Goal: Information Seeking & Learning: Understand process/instructions

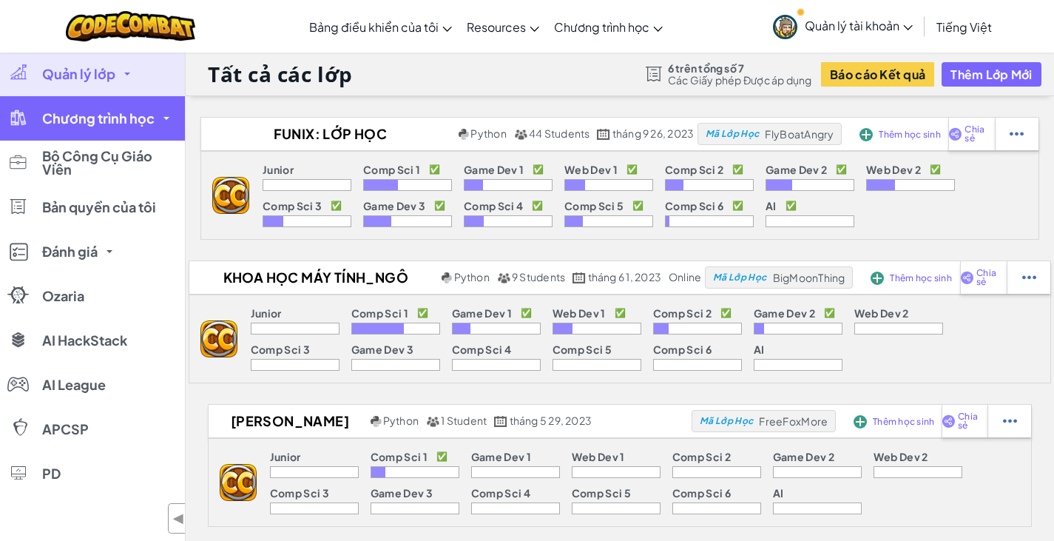
click at [131, 119] on span "Chương trình học" at bounding box center [98, 118] width 112 height 13
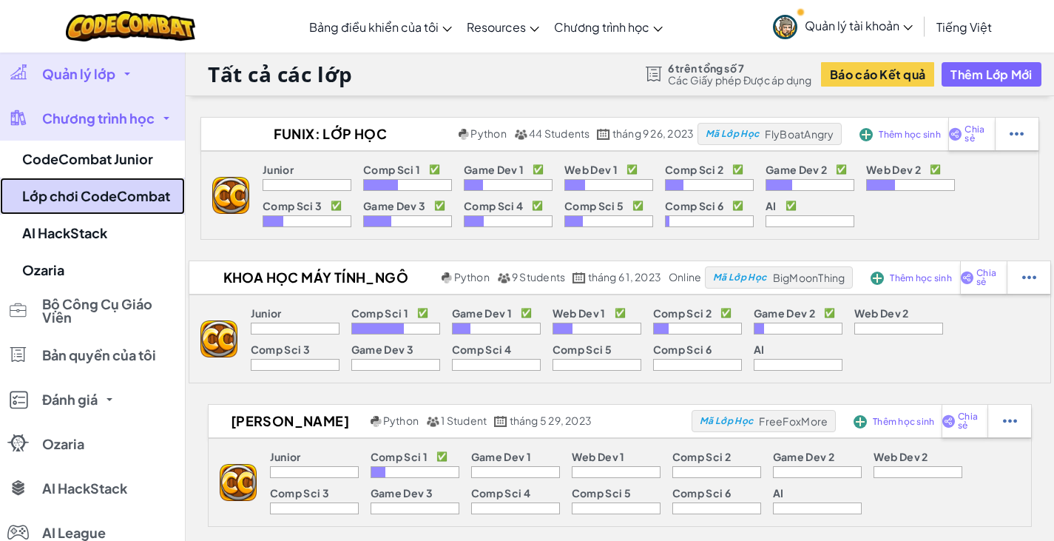
click at [137, 180] on link "Lớp chơi CodeCombat" at bounding box center [92, 195] width 185 height 37
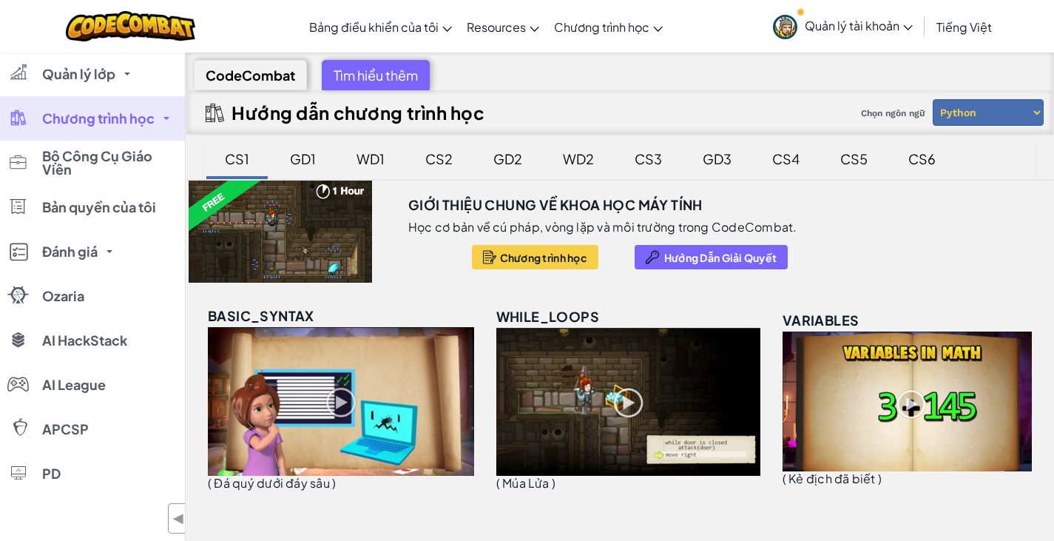
click at [137, 121] on span "Chương trình học" at bounding box center [98, 118] width 112 height 13
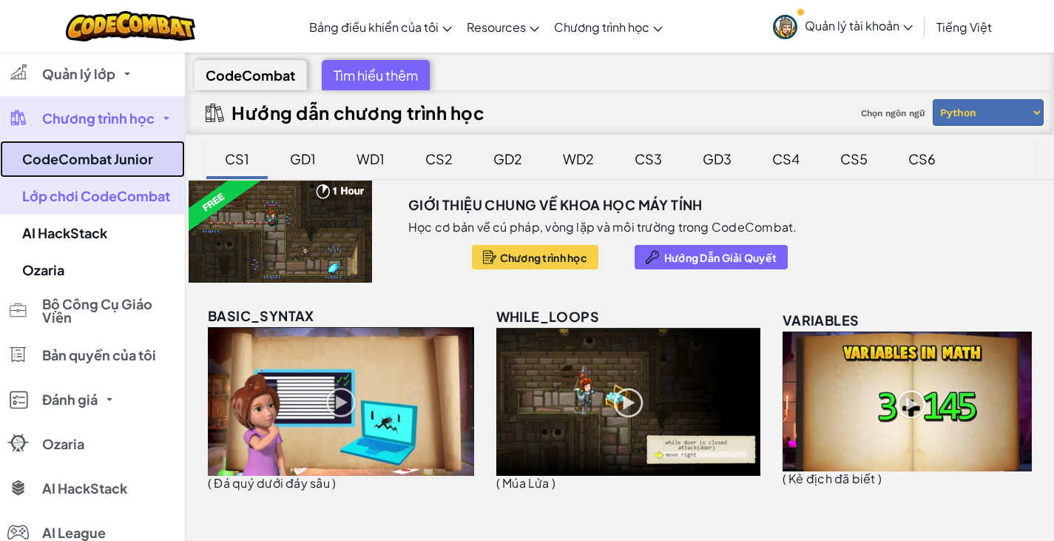
click at [119, 164] on link "CodeCombat Junior" at bounding box center [92, 159] width 185 height 37
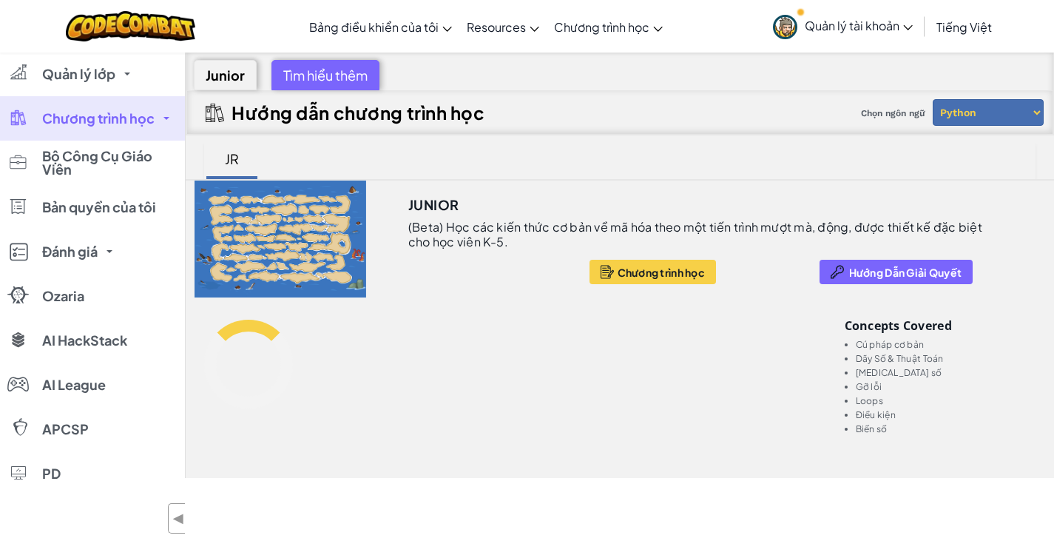
click at [138, 125] on span "Chương trình học" at bounding box center [98, 118] width 112 height 13
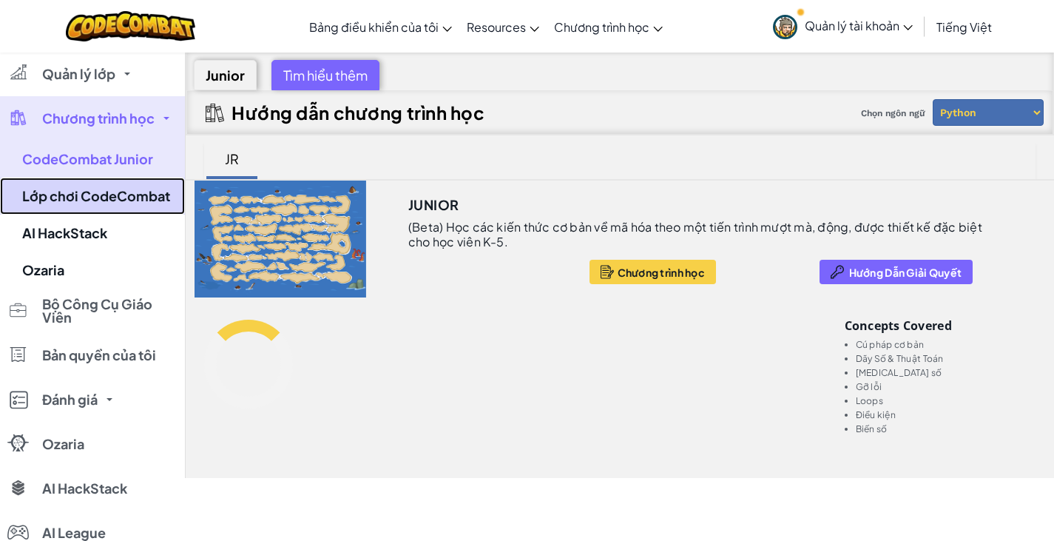
click at [118, 199] on link "Lớp chơi CodeCombat" at bounding box center [92, 195] width 185 height 37
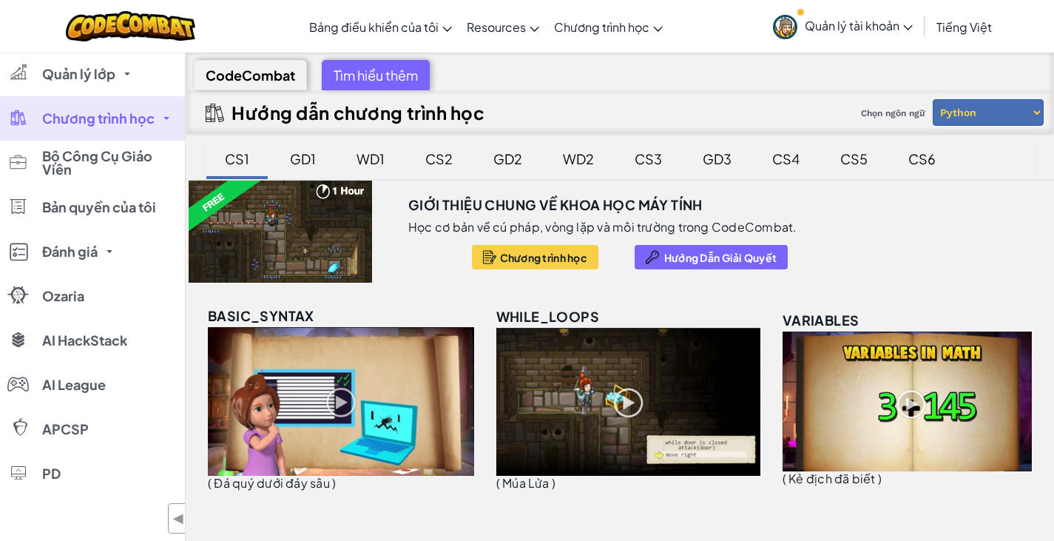
click at [850, 160] on div "CS5" at bounding box center [853, 158] width 57 height 35
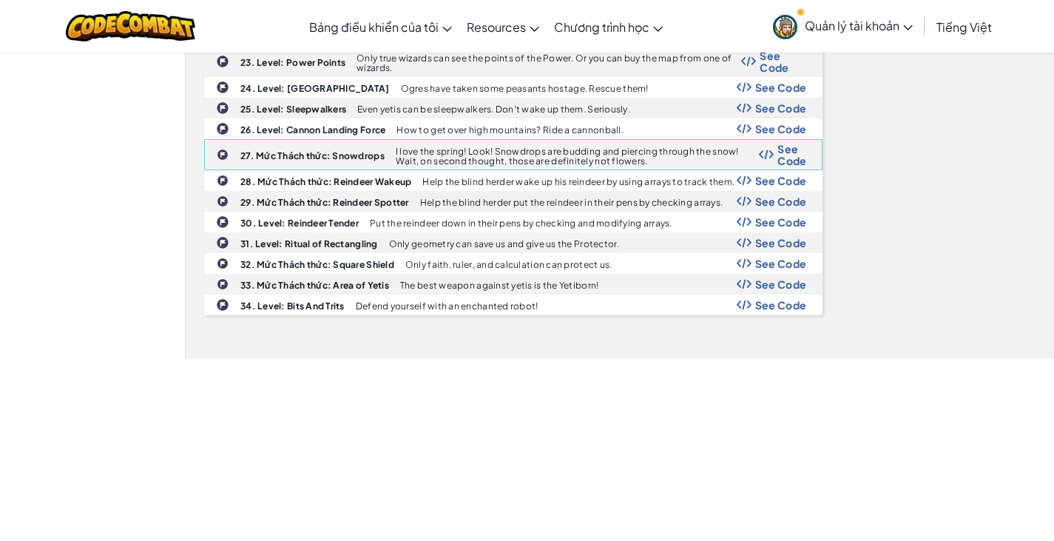
scroll to position [1035, 0]
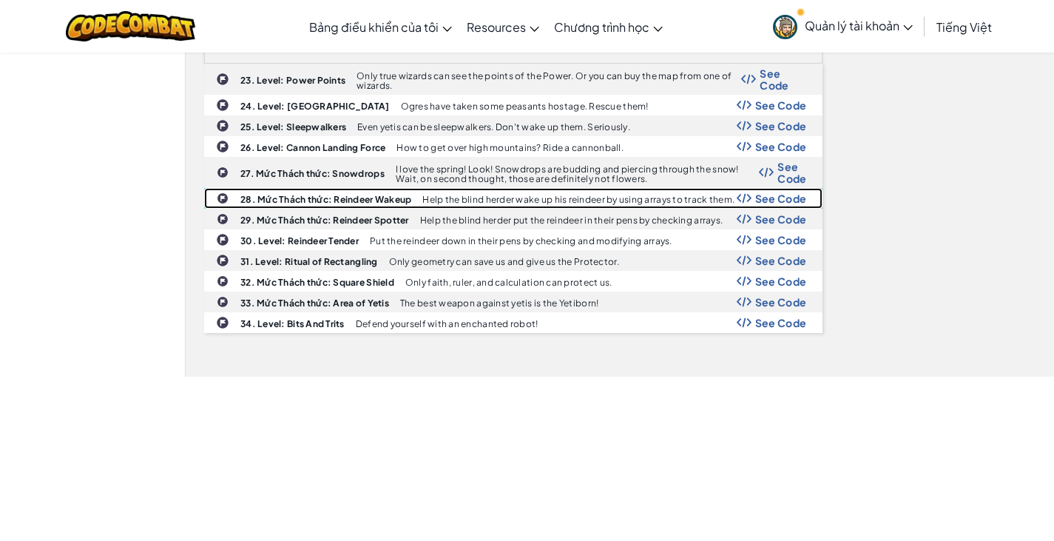
click at [783, 194] on span "See Code" at bounding box center [781, 198] width 52 height 12
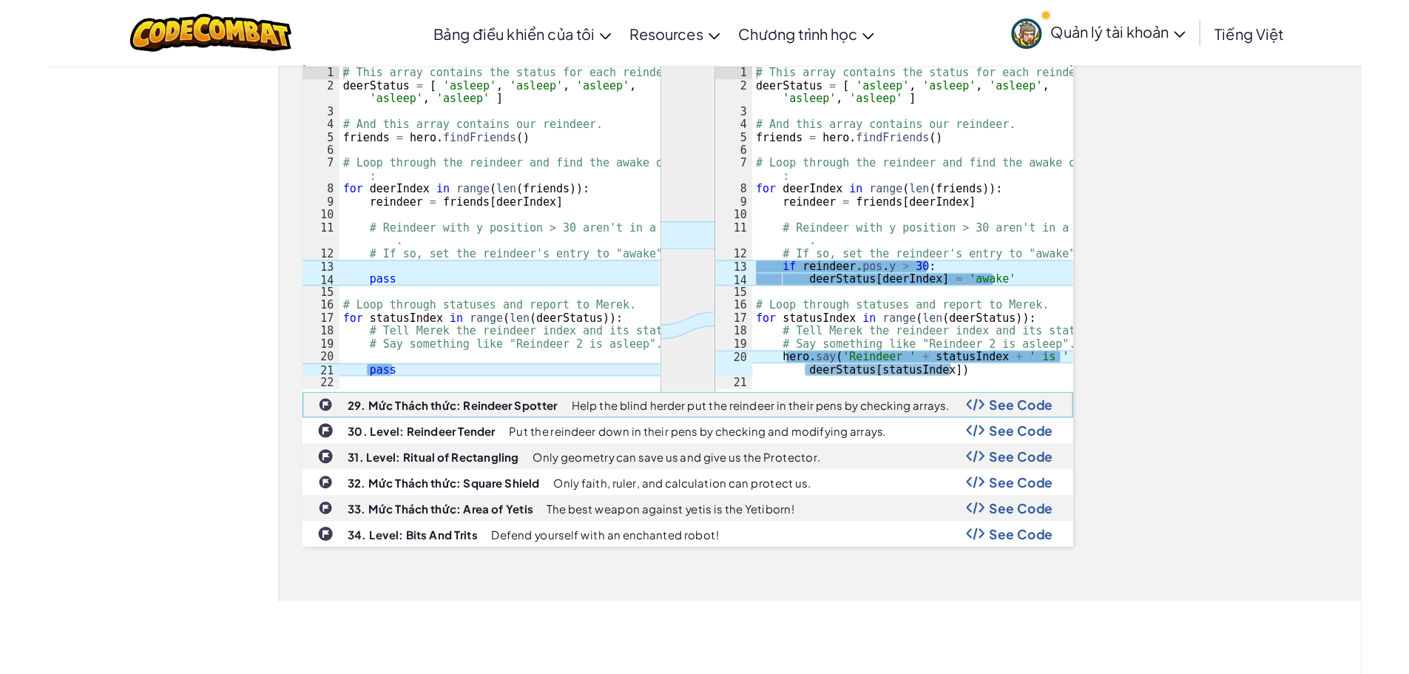
scroll to position [1183, 0]
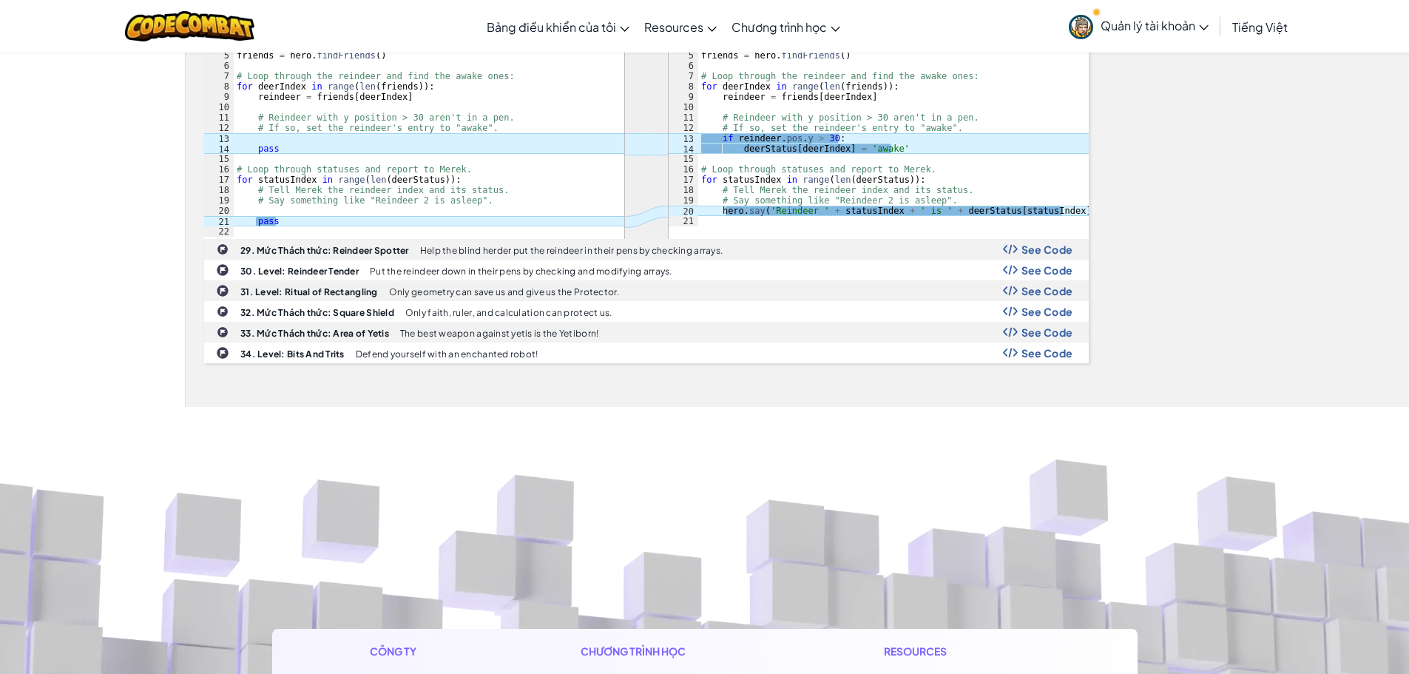
drag, startPoint x: 747, startPoint y: 146, endPoint x: 737, endPoint y: 144, distance: 9.7
click at [747, 146] on div "# This array contains the status for each reindeer. deerStatus = [ 'asleep' , '…" at bounding box center [893, 128] width 390 height 238
drag, startPoint x: 720, startPoint y: 138, endPoint x: 901, endPoint y: 149, distance: 182.2
click at [901, 149] on div "# This array contains the status for each reindeer. deerStatus = [ 'asleep' , '…" at bounding box center [893, 128] width 390 height 238
drag, startPoint x: 721, startPoint y: 209, endPoint x: 1066, endPoint y: 208, distance: 344.6
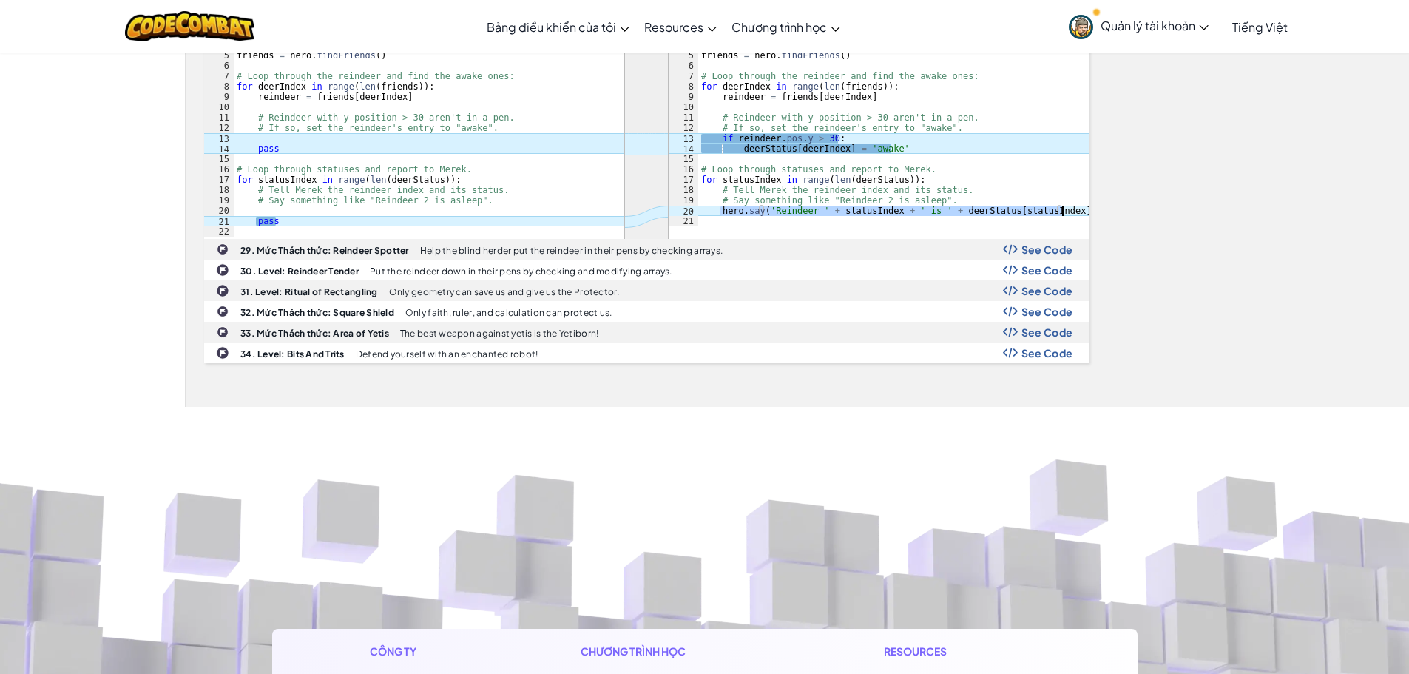
click at [1053, 208] on div "# This array contains the status for each reindeer. deerStatus = [ 'asleep' , '…" at bounding box center [893, 128] width 390 height 238
type textarea "hero.say('Reindeer ' + statusIndex + ' is ' + deerStatus[statusIndex])"
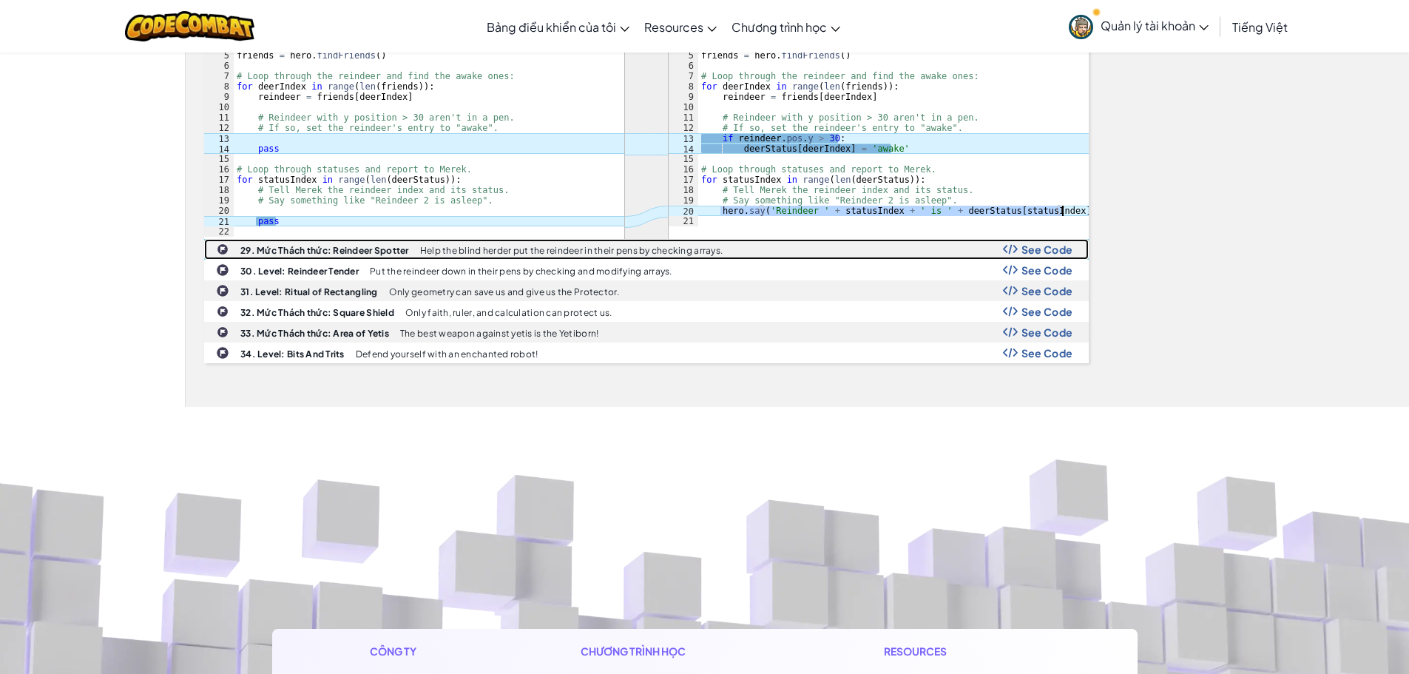
click at [1033, 251] on span "See Code" at bounding box center [1047, 249] width 52 height 12
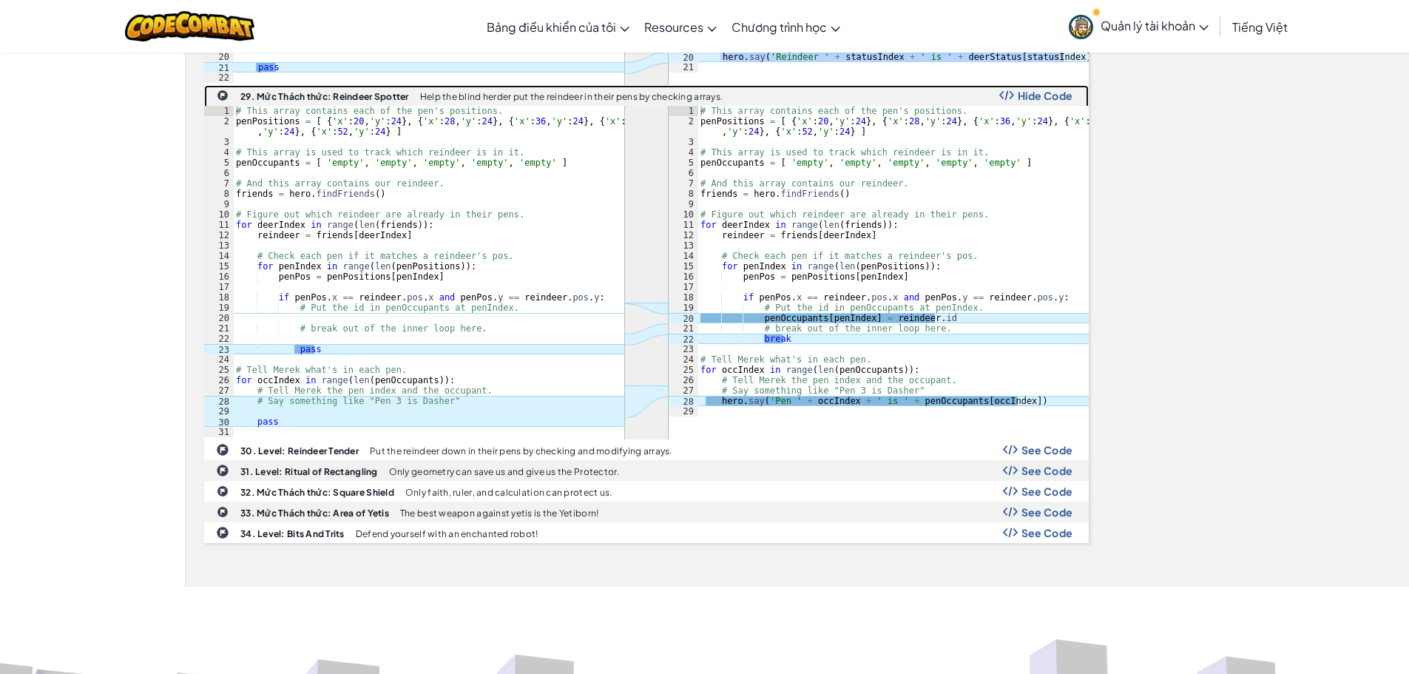
scroll to position [1331, 0]
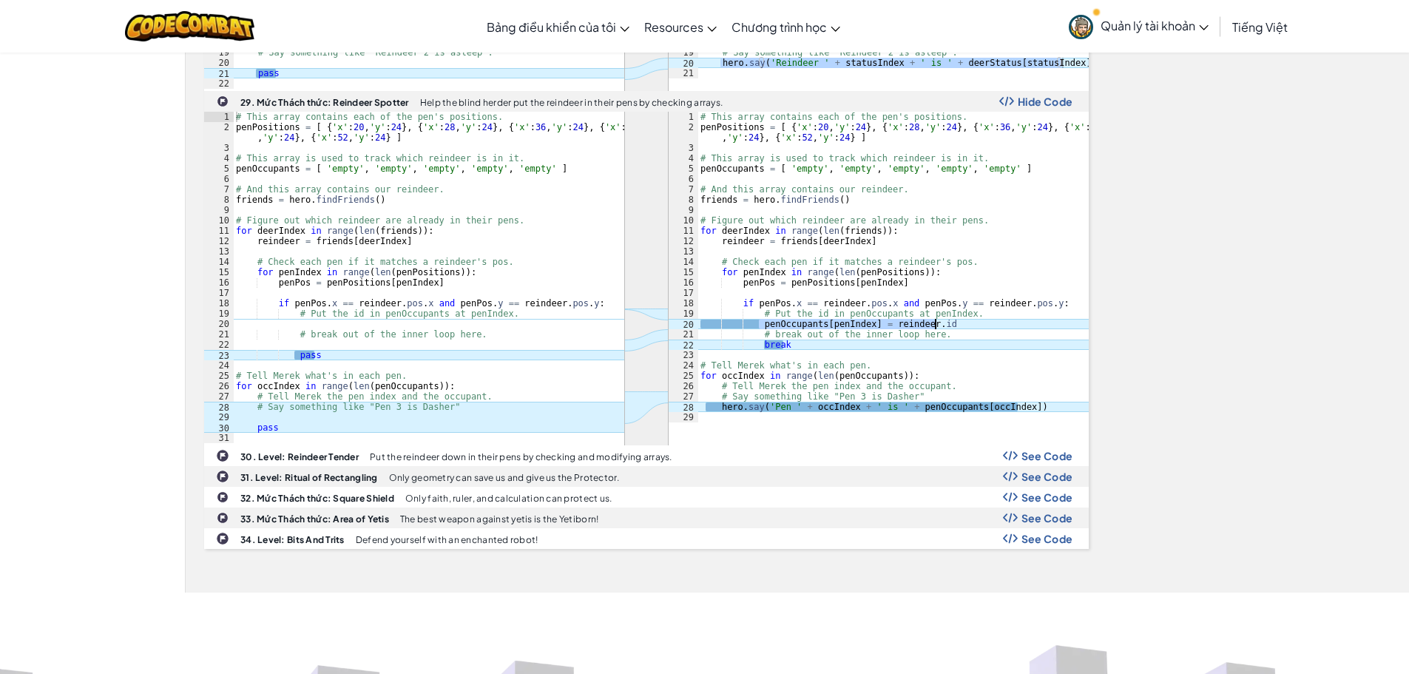
drag, startPoint x: 759, startPoint y: 325, endPoint x: 944, endPoint y: 319, distance: 185.7
click at [944, 319] on div "# This array contains each of the pen's positions. penPositions = [ { 'x' : 20 …" at bounding box center [892, 277] width 391 height 331
drag, startPoint x: 721, startPoint y: 406, endPoint x: 1021, endPoint y: 404, distance: 300.2
click at [1021, 404] on div "# This array contains each of the pen's positions. penPositions = [ { 'x' : 20 …" at bounding box center [892, 277] width 391 height 331
drag, startPoint x: 1024, startPoint y: 408, endPoint x: 707, endPoint y: 138, distance: 416.5
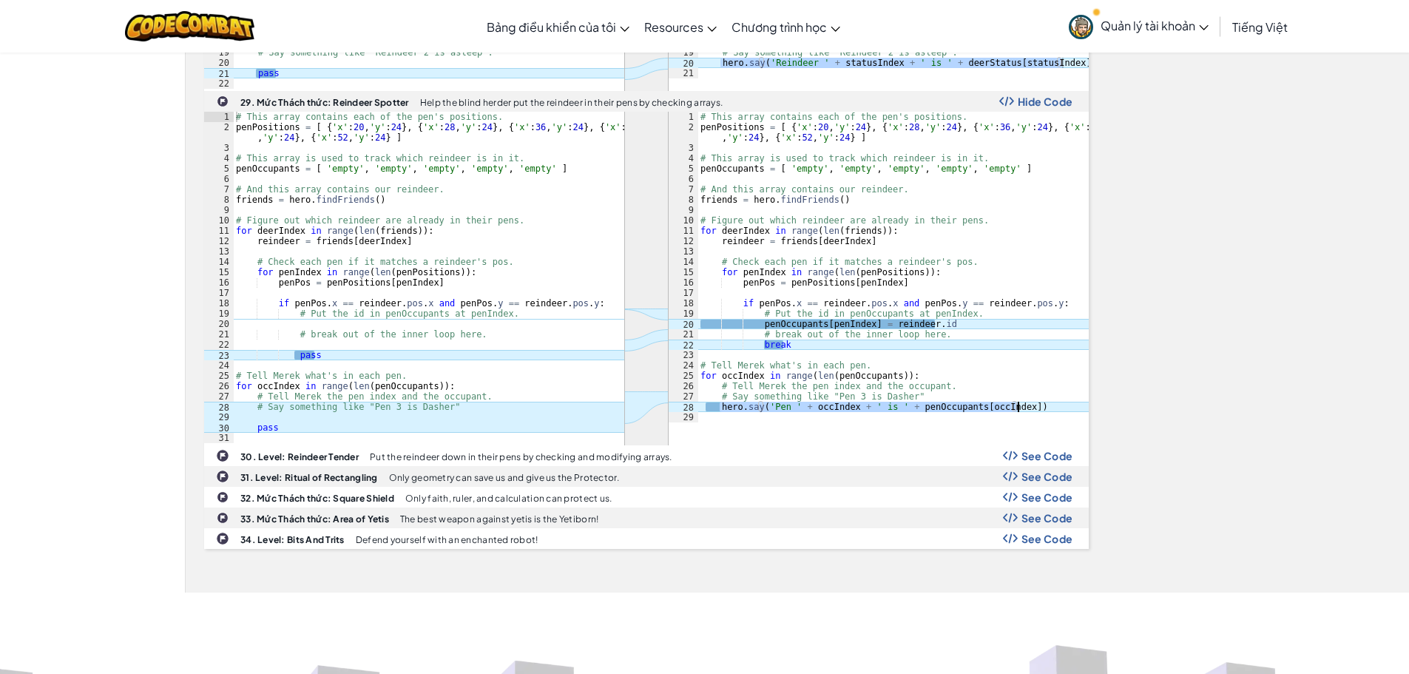
click at [707, 138] on div "# This array contains each of the pen's positions. penPositions = [ { 'x' : 20 …" at bounding box center [892, 267] width 391 height 311
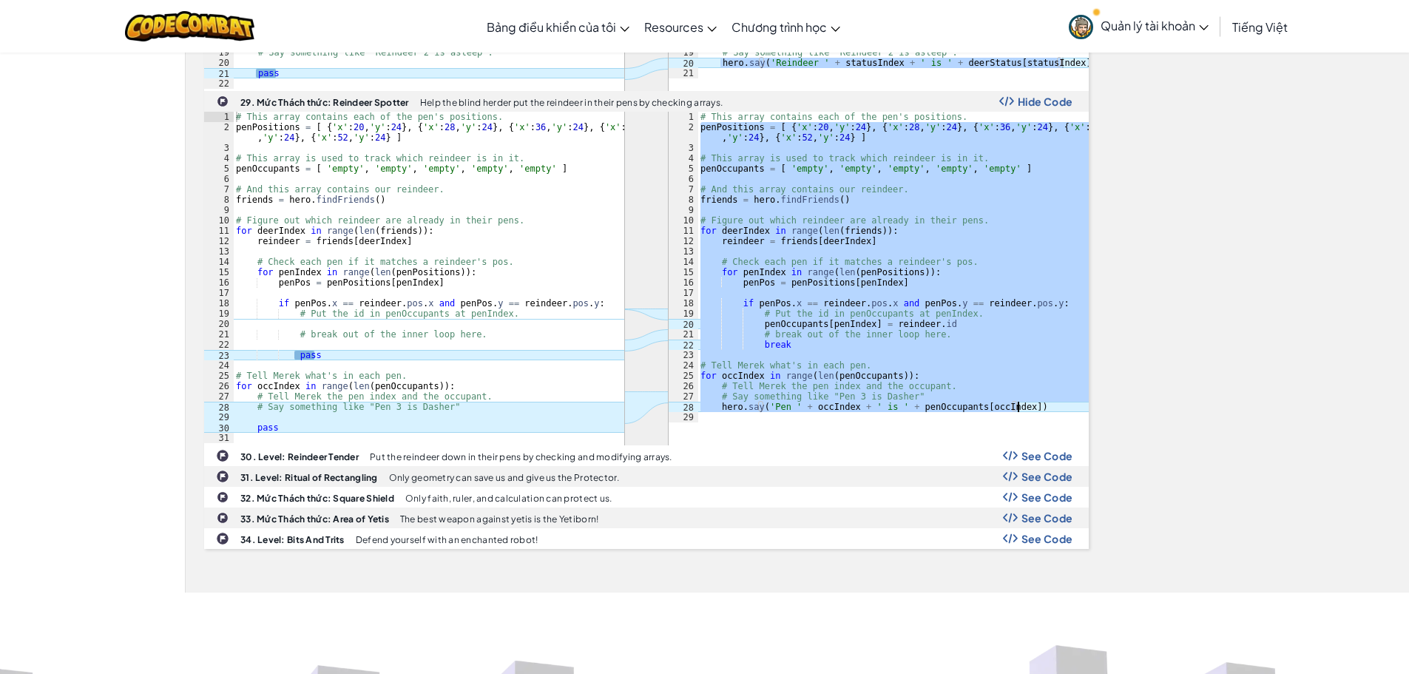
drag, startPoint x: 702, startPoint y: 129, endPoint x: 1033, endPoint y: 406, distance: 431.6
click at [1033, 406] on div "# This array contains each of the pen's positions. penPositions = [ { 'x' : 20 …" at bounding box center [892, 267] width 391 height 311
type textarea "# Say something like "Pen 3 is Dasher" hero.say('Pen ' + occIndex + ' is ' + pe…"
